Goal: Find specific page/section: Find specific page/section

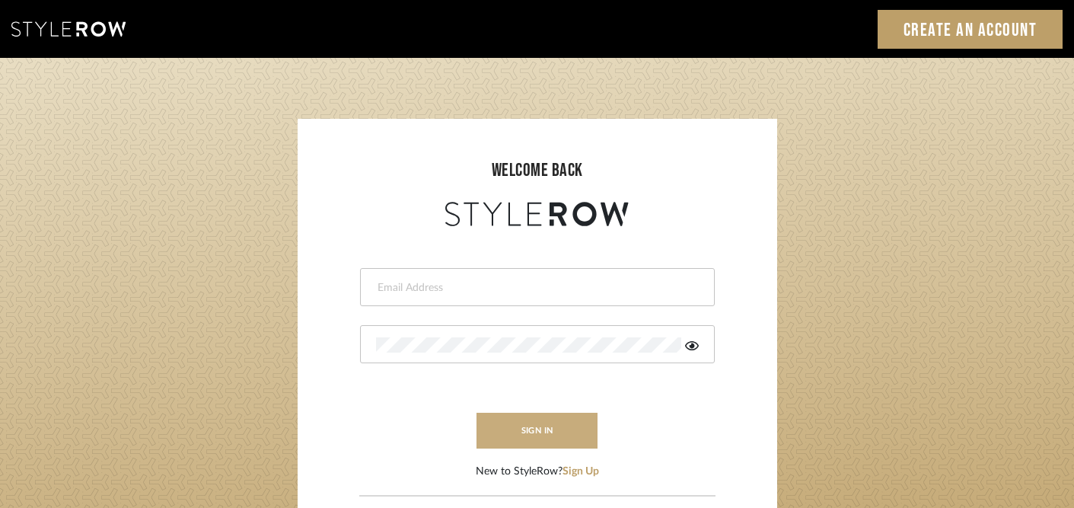
type input "[PERSON_NAME][EMAIL_ADDRESS][DOMAIN_NAME]"
click at [537, 438] on button "sign in" at bounding box center [538, 431] width 122 height 36
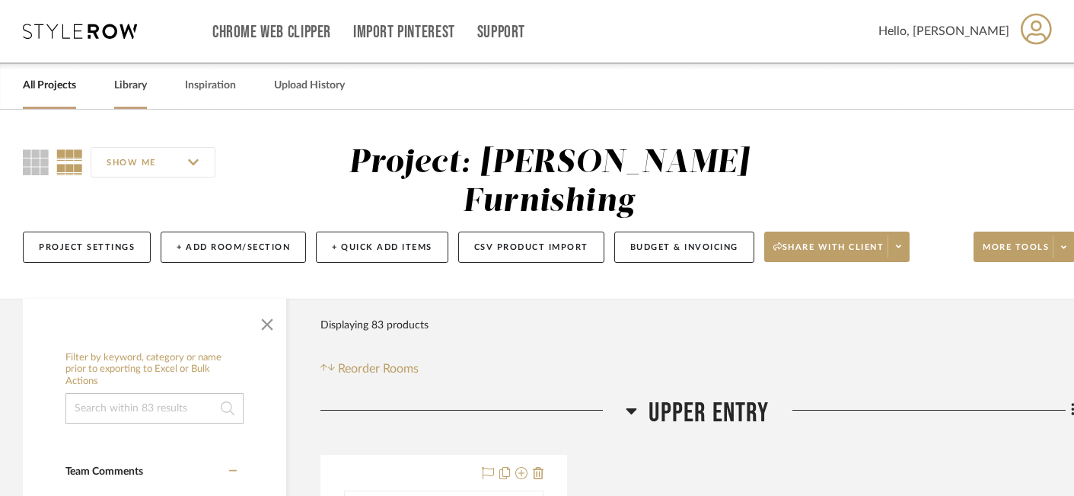
click at [141, 88] on link "Library" at bounding box center [130, 85] width 33 height 21
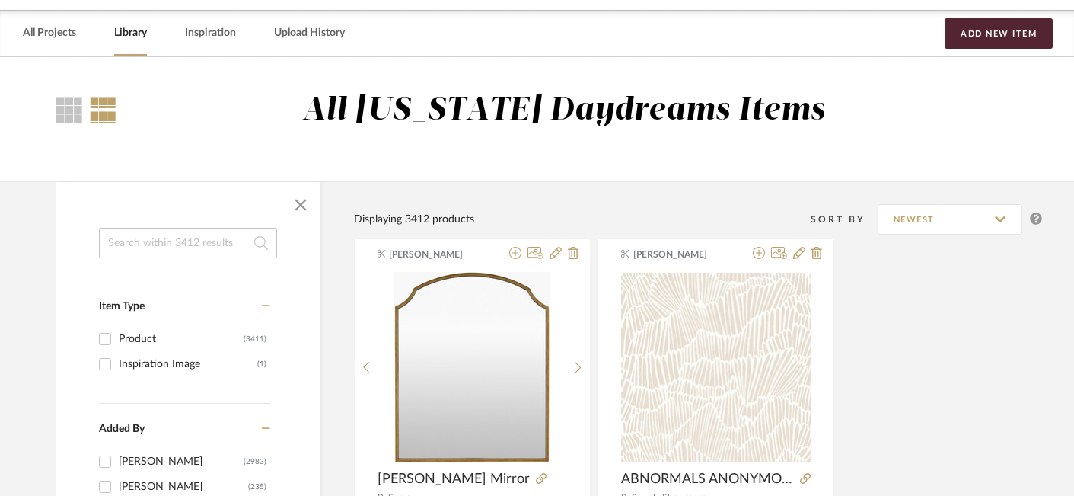
scroll to position [53, 5]
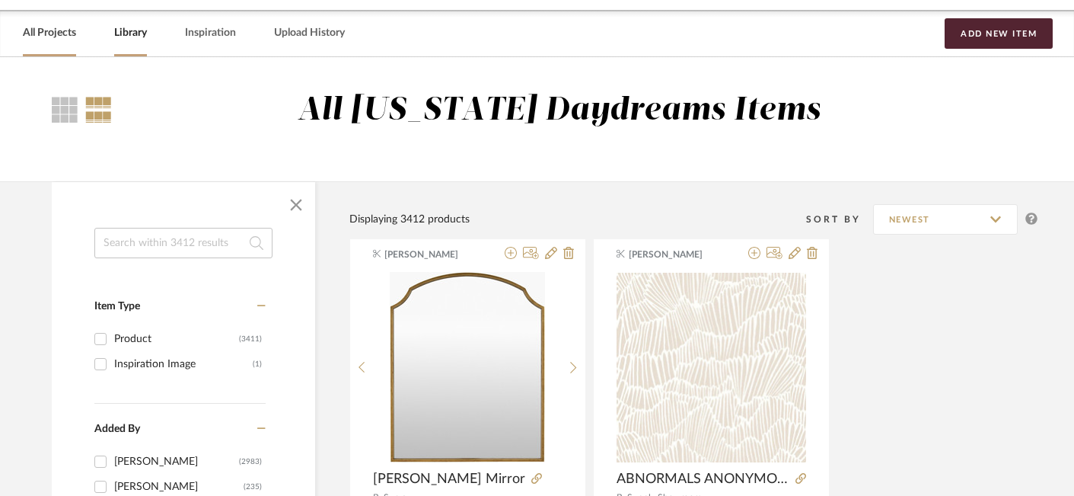
click at [55, 33] on link "All Projects" at bounding box center [49, 33] width 53 height 21
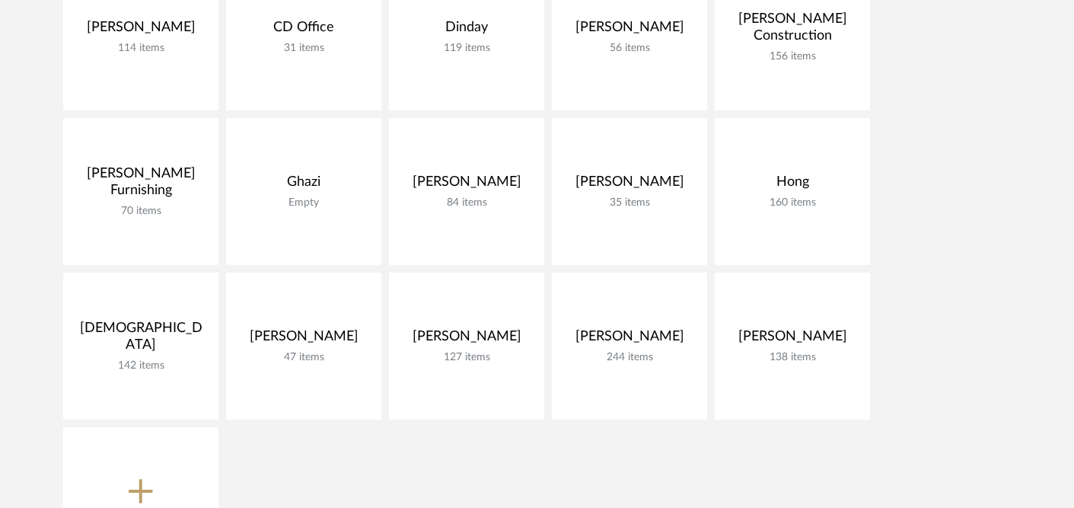
scroll to position [397, 0]
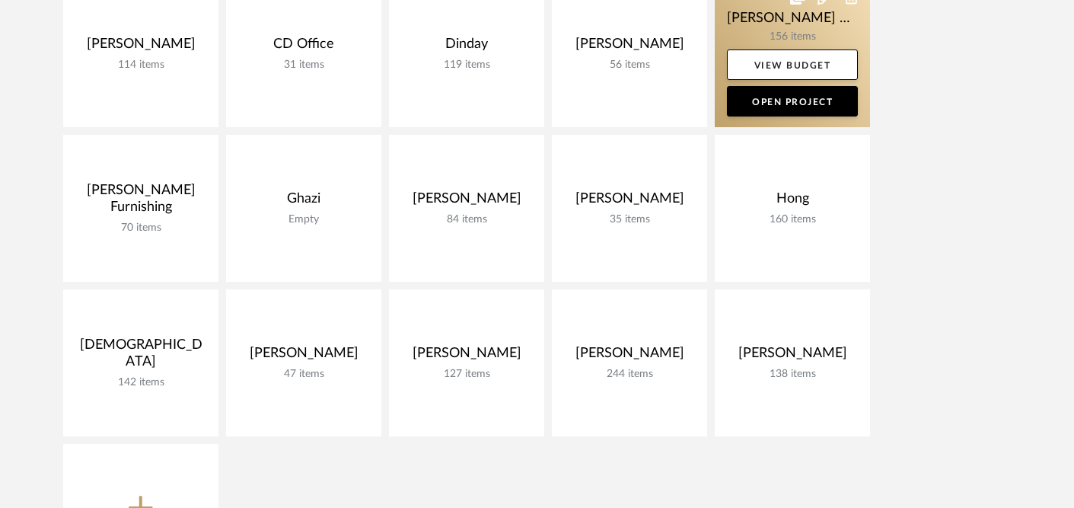
click at [752, 37] on link at bounding box center [792, 53] width 155 height 147
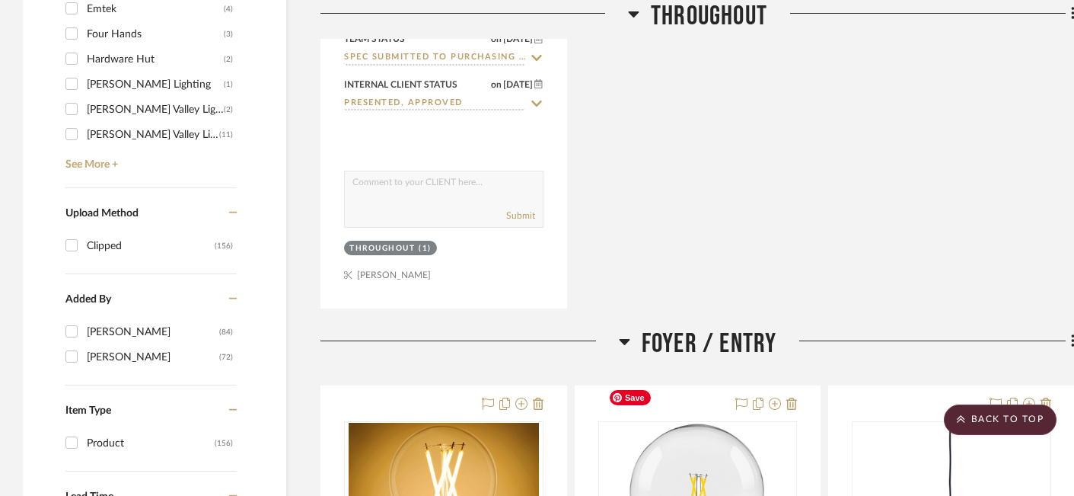
scroll to position [1652, 0]
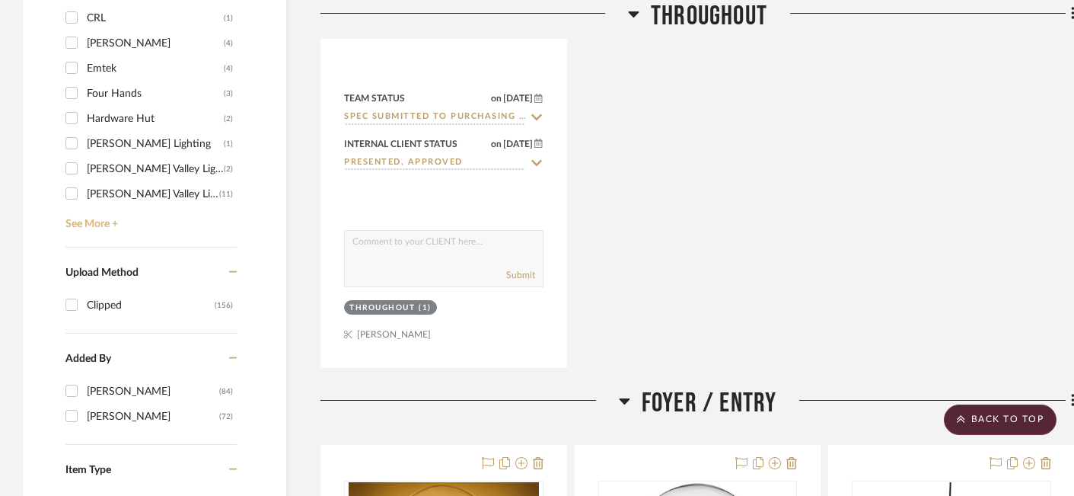
click at [107, 206] on link "See More +" at bounding box center [149, 218] width 175 height 24
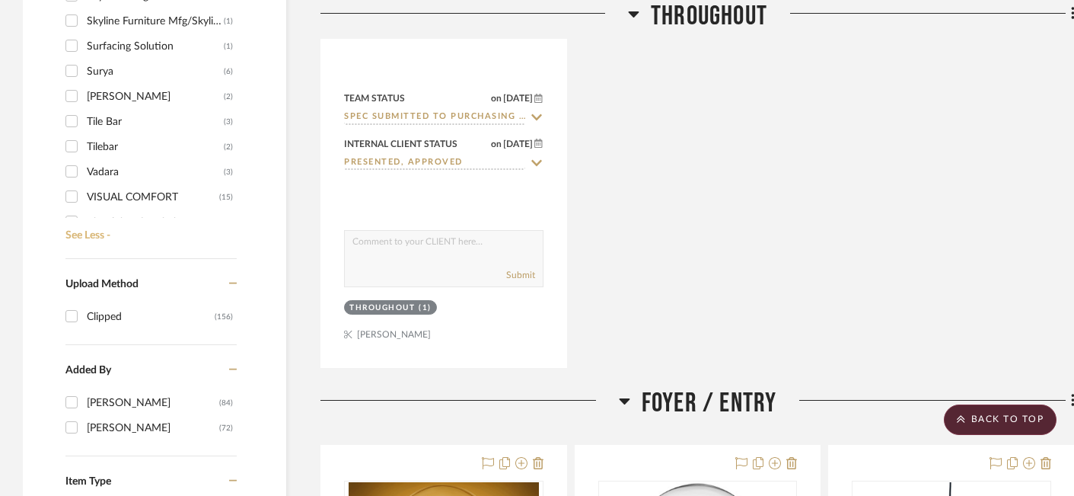
scroll to position [692, 0]
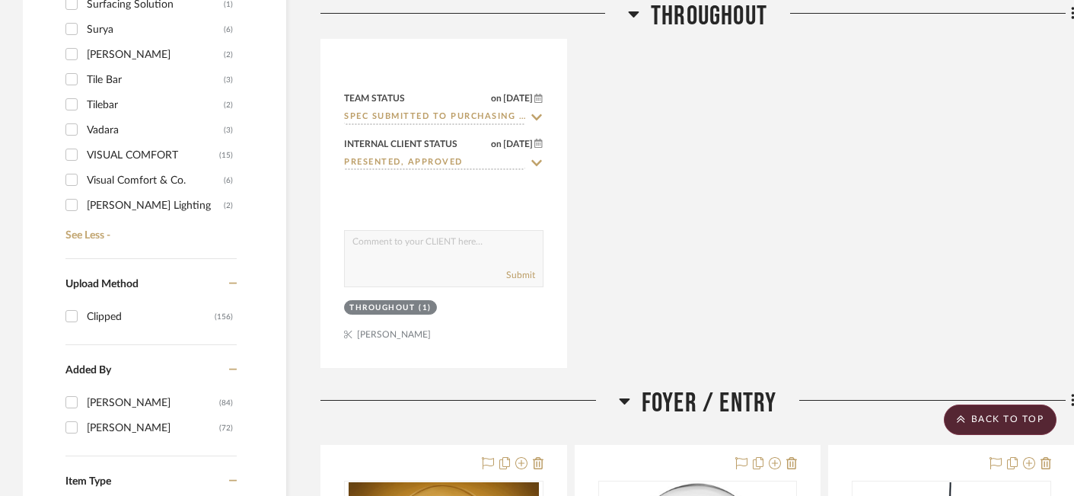
click at [104, 118] on div "Vadara" at bounding box center [155, 130] width 137 height 24
click at [84, 117] on input "Vadara (3)" at bounding box center [71, 129] width 24 height 24
checkbox input "true"
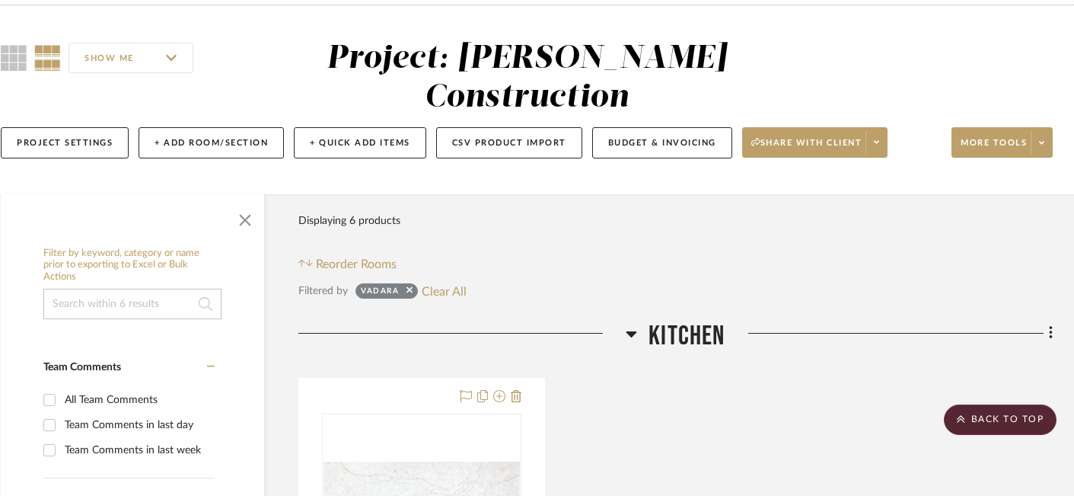
scroll to position [0, 22]
